Goal: Information Seeking & Learning: Find specific page/section

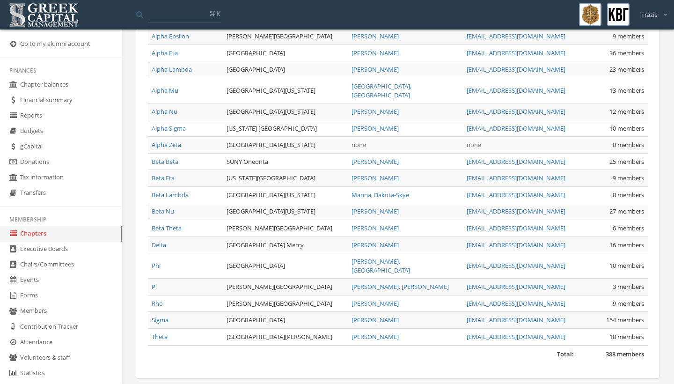
scroll to position [85, 0]
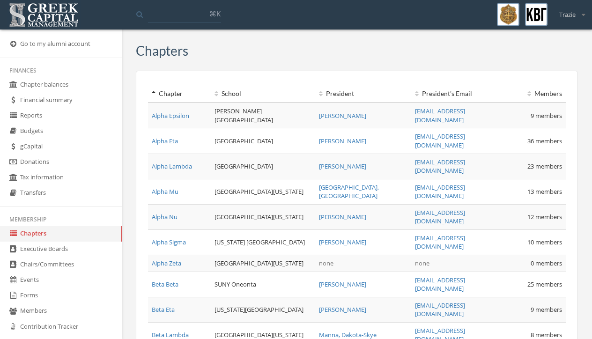
click at [450, 57] on div at bounding box center [383, 53] width 390 height 18
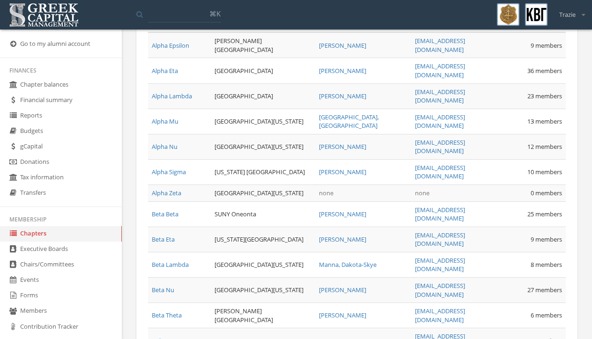
scroll to position [94, 0]
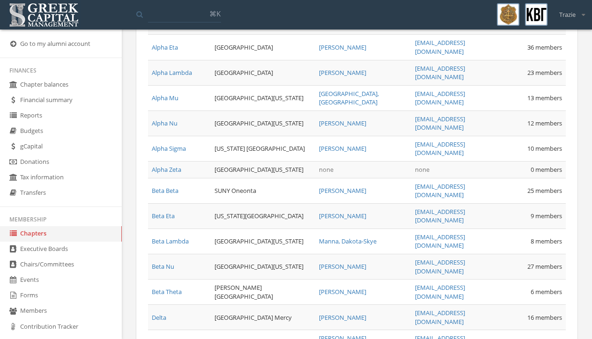
click at [157, 339] on link "Phi" at bounding box center [156, 343] width 9 height 8
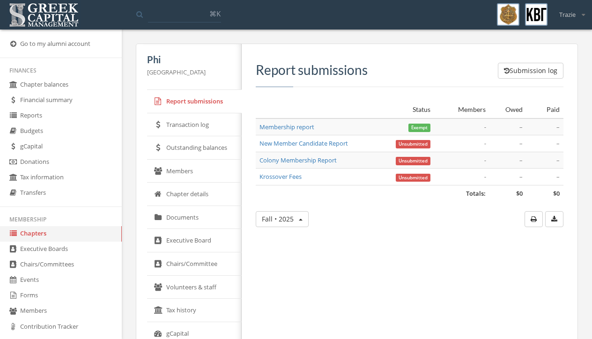
click at [204, 147] on link "Outstanding balances" at bounding box center [194, 147] width 95 height 23
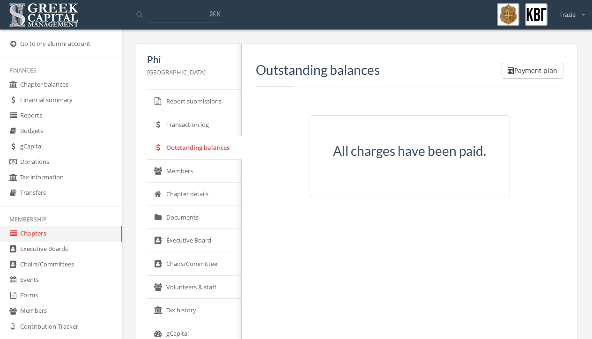
click at [190, 107] on link "Report submissions" at bounding box center [194, 101] width 95 height 23
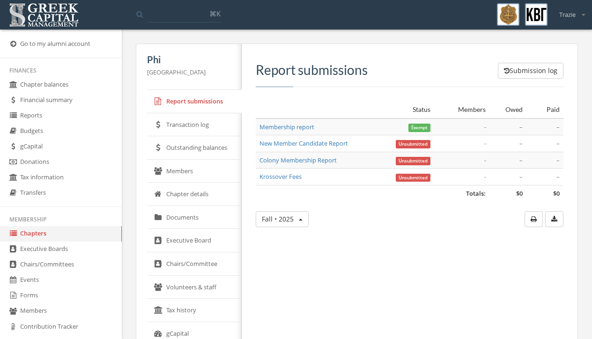
click at [274, 126] on link "Membership report" at bounding box center [286, 127] width 55 height 8
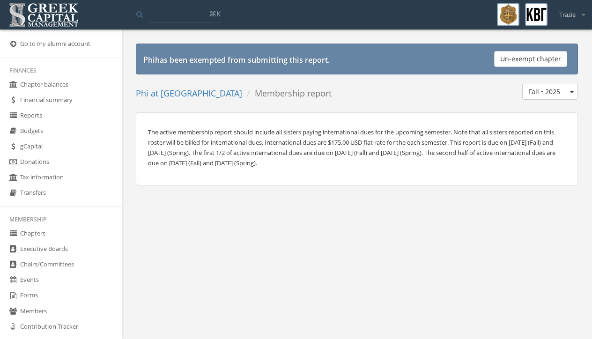
click at [14, 43] on icon at bounding box center [12, 44] width 9 height 8
click at [24, 45] on link "Go to my alumni account" at bounding box center [61, 44] width 122 height 15
click at [11, 44] on icon at bounding box center [12, 44] width 9 height 8
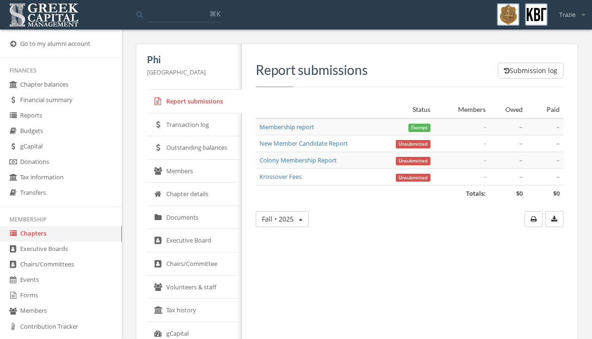
click at [178, 166] on link "Members" at bounding box center [194, 171] width 95 height 23
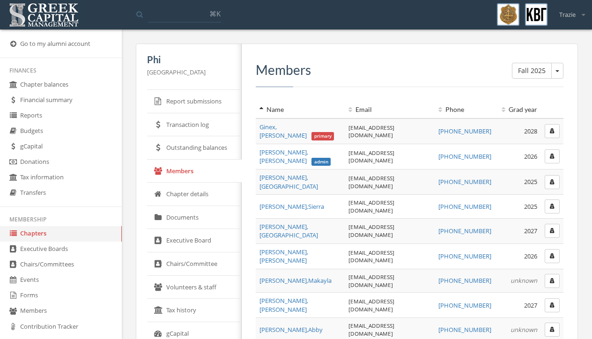
scroll to position [19, 0]
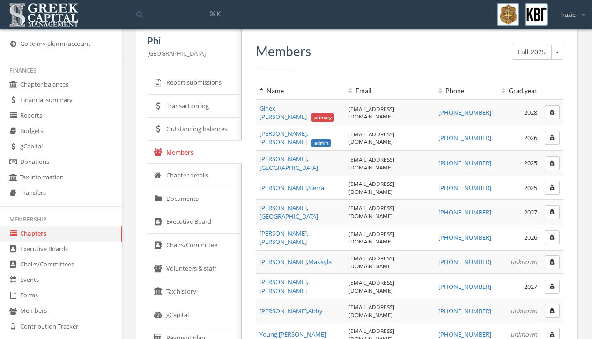
click at [19, 45] on link "Go to my alumni account" at bounding box center [61, 44] width 122 height 15
click at [14, 45] on icon at bounding box center [12, 44] width 9 height 8
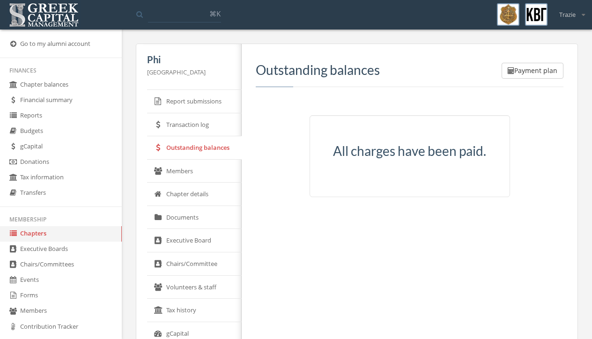
click at [49, 47] on link "Go to my alumni account" at bounding box center [61, 44] width 122 height 15
click at [10, 40] on link "Go to my alumni account" at bounding box center [61, 44] width 122 height 15
click at [11, 40] on link "Go to my alumni account" at bounding box center [61, 44] width 122 height 15
click at [38, 242] on link "Chapters" at bounding box center [61, 233] width 122 height 15
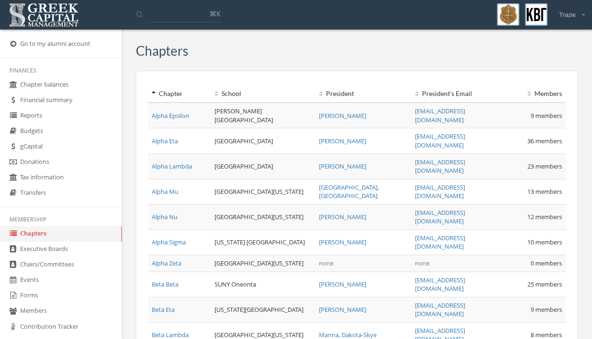
click at [40, 257] on link "Executive Boards" at bounding box center [61, 249] width 122 height 15
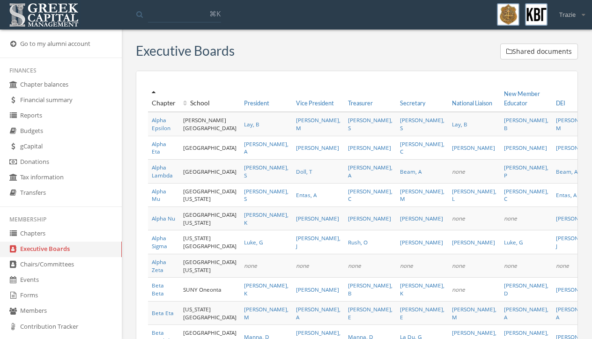
scroll to position [19, 0]
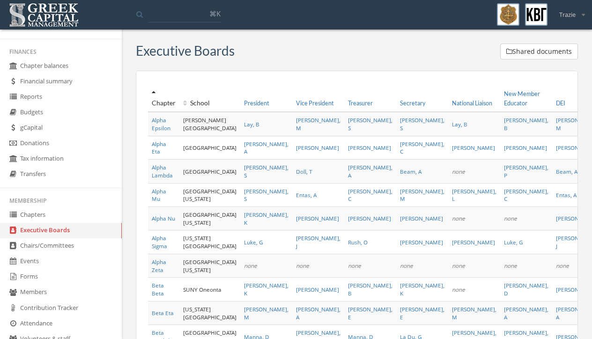
click at [579, 106] on div "Executive Boards Shared documents Chapter School President Vice President Treas…" at bounding box center [357, 315] width 456 height 543
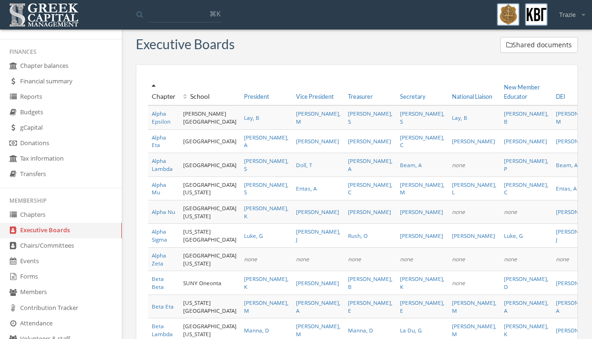
scroll to position [0, 0]
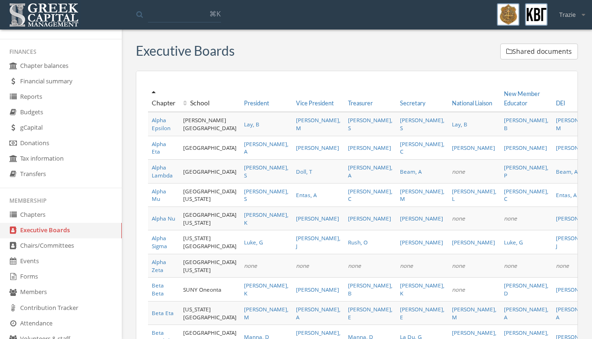
click at [188, 10] on input at bounding box center [184, 14] width 73 height 17
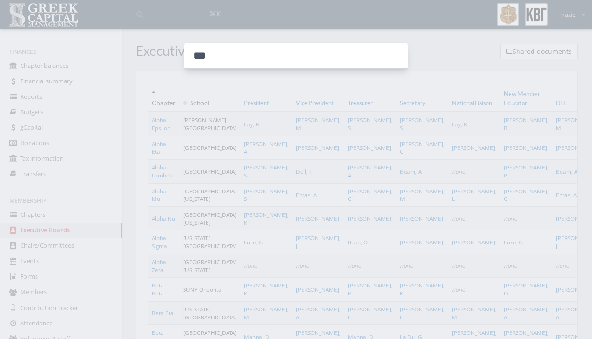
type input "****"
